Goal: Navigation & Orientation: Find specific page/section

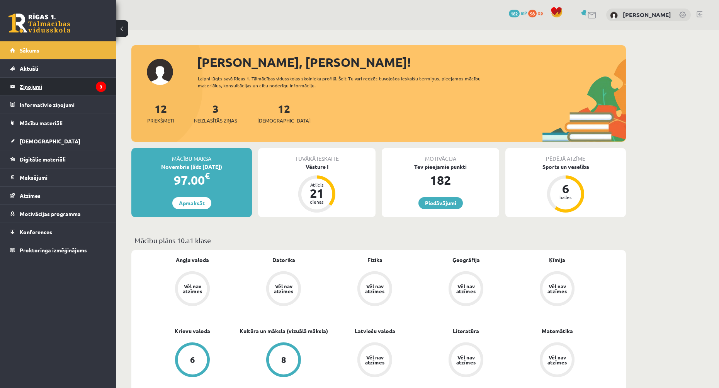
click at [43, 92] on legend "Ziņojumi 3" at bounding box center [63, 87] width 87 height 18
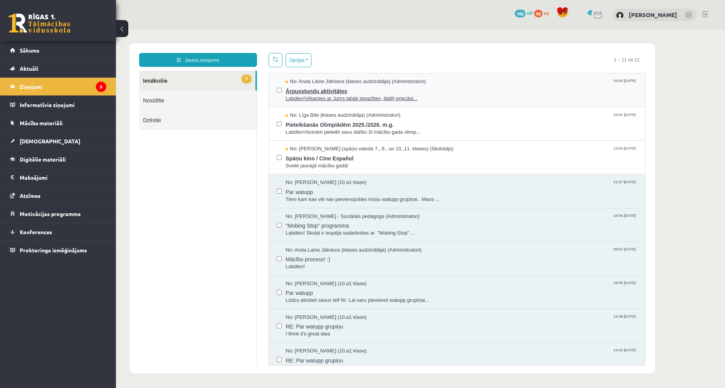
click at [409, 93] on span "Ārpusstundu aktivitātes" at bounding box center [461, 90] width 352 height 10
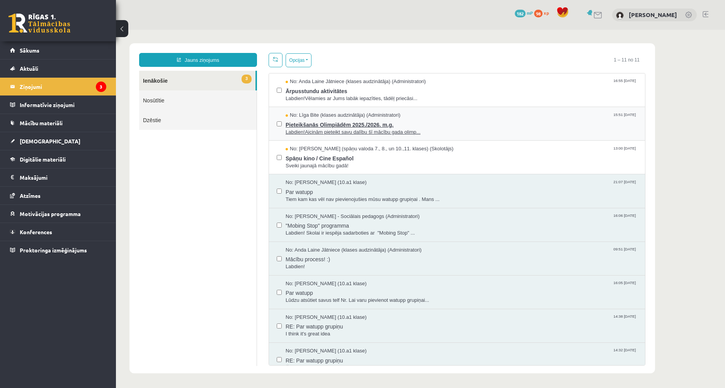
click at [430, 129] on span "Labdien!Aicinām pieteikt savu dalību šī mācību gada olimp..." at bounding box center [461, 132] width 352 height 7
click at [395, 177] on div "No: Evija Aija Frijāre (10.a1 klase) 21:07 08/09/2025 Par watupp Tiem kam kas v…" at bounding box center [457, 191] width 376 height 34
click at [390, 162] on span "Sveiki jaunajā mācību gadā!" at bounding box center [461, 165] width 352 height 7
click at [44, 80] on legend "Ziņojumi 3" at bounding box center [63, 87] width 87 height 18
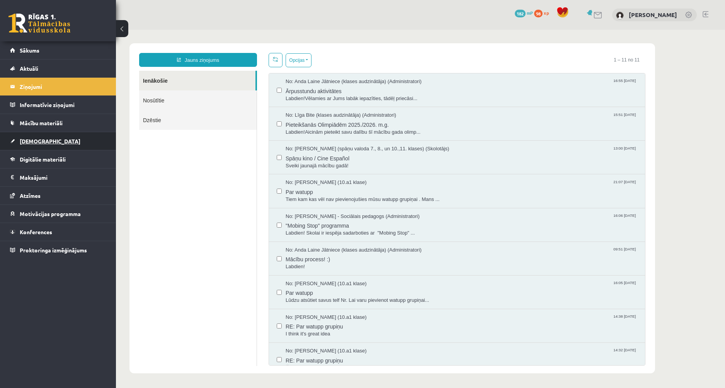
click at [36, 139] on span "[DEMOGRAPHIC_DATA]" at bounding box center [50, 141] width 61 height 7
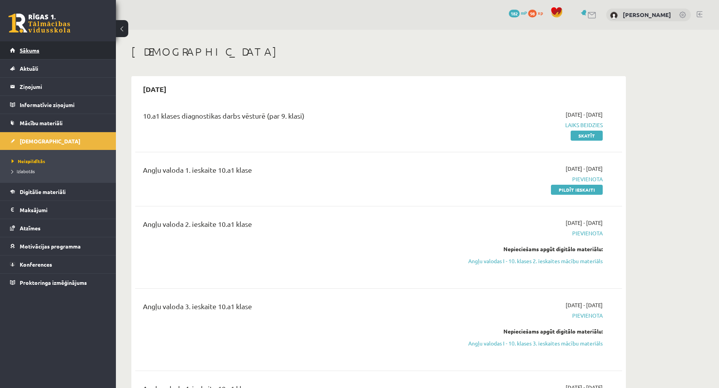
click at [24, 51] on span "Sākums" at bounding box center [30, 50] width 20 height 7
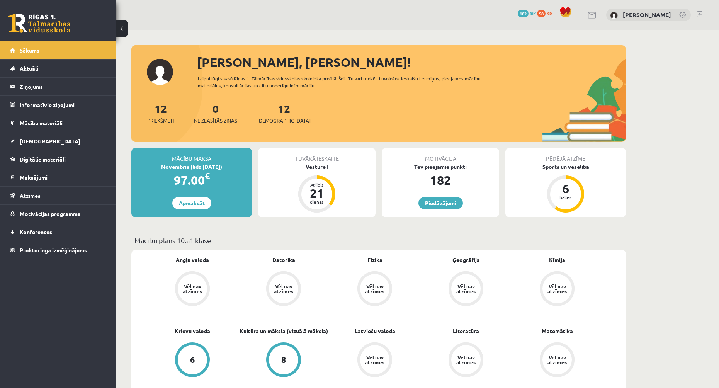
click at [443, 204] on link "Piedāvājumi" at bounding box center [440, 203] width 44 height 12
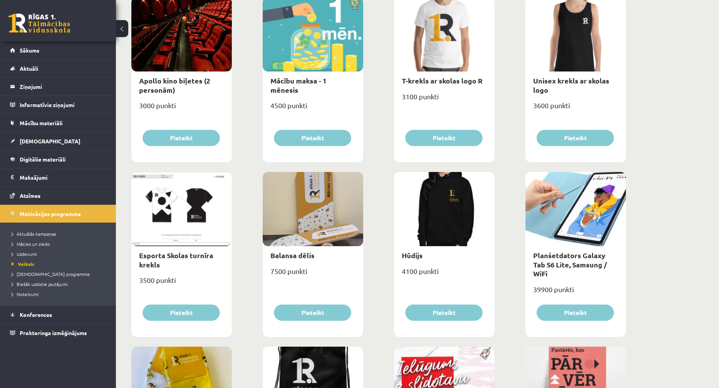
scroll to position [335, 0]
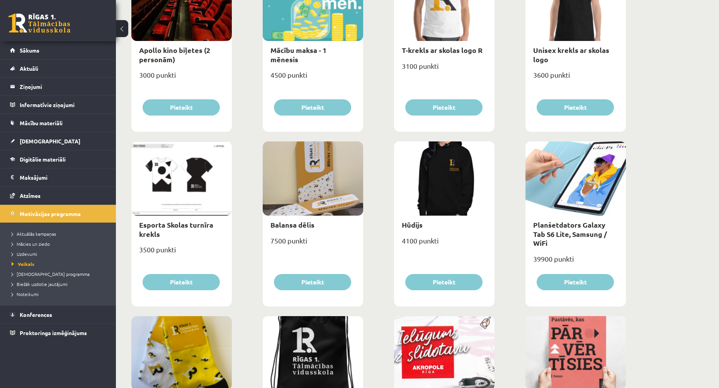
click at [187, 177] on div at bounding box center [181, 178] width 100 height 74
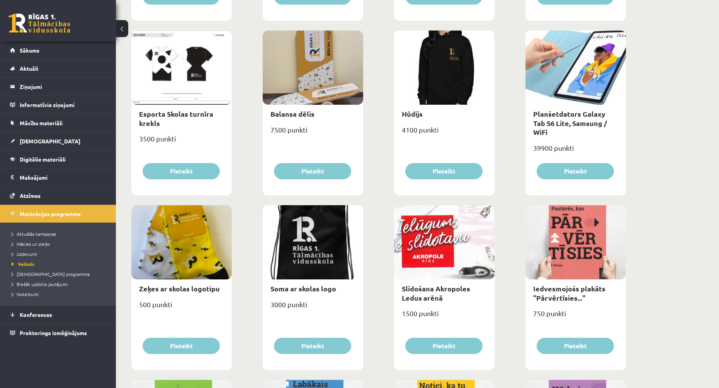
scroll to position [528, 0]
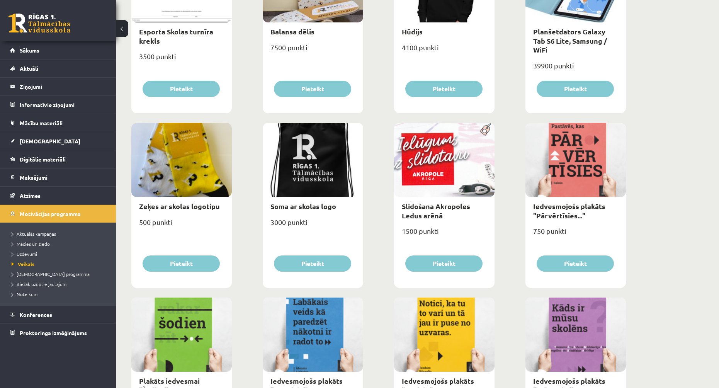
click at [436, 164] on div at bounding box center [444, 160] width 100 height 74
click at [486, 127] on img at bounding box center [485, 129] width 17 height 13
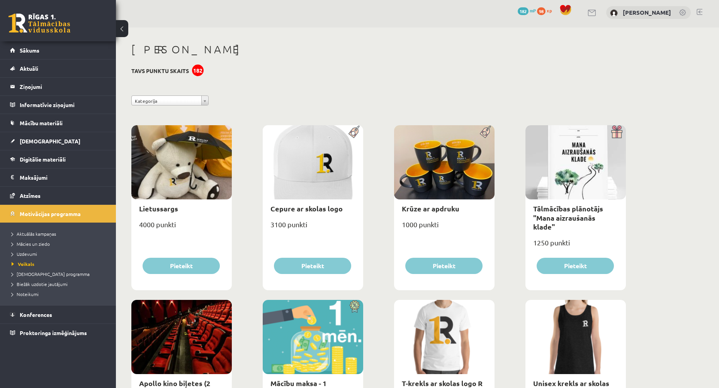
scroll to position [0, 0]
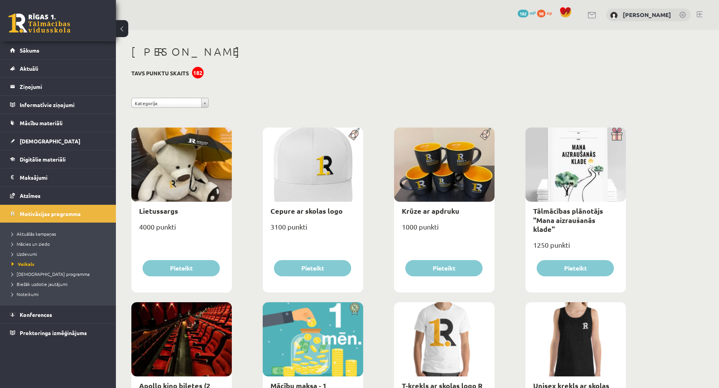
drag, startPoint x: 102, startPoint y: 27, endPoint x: 100, endPoint y: 38, distance: 10.9
click at [101, 33] on div "0 Dāvanas 182 mP 98 xp" at bounding box center [58, 20] width 116 height 41
click at [545, 14] on span "98" at bounding box center [541, 14] width 8 height 8
